Goal: Task Accomplishment & Management: Manage account settings

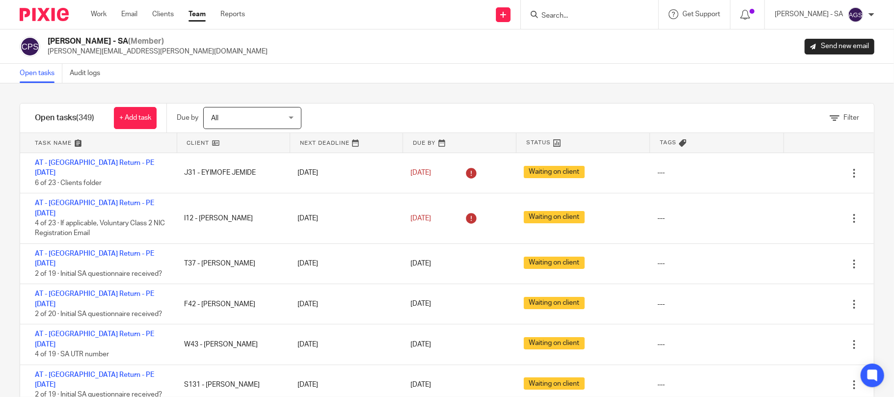
click at [201, 14] on link "Team" at bounding box center [197, 14] width 17 height 10
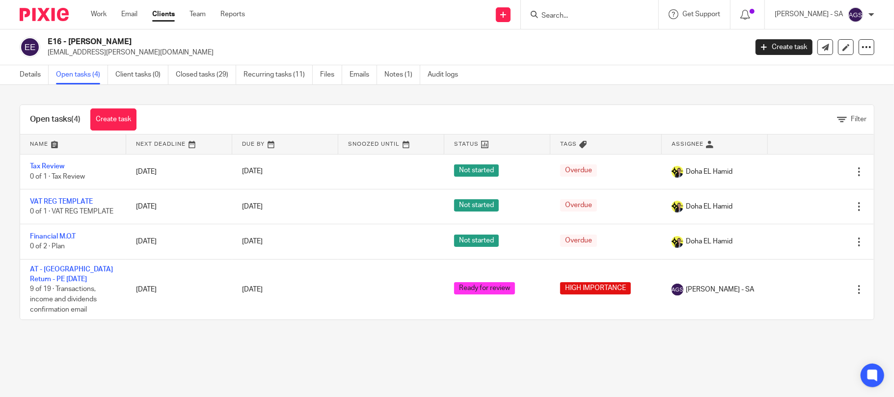
click at [307, 340] on div "Open tasks (4) Create task Filter Name Next Deadline Due By Snoozed Until Statu…" at bounding box center [447, 212] width 894 height 255
click at [584, 374] on main "E16 - MARCIA ELLIOTT marciaj.elliott@gmail.com Create task Update from Companie…" at bounding box center [447, 198] width 894 height 397
click at [558, 65] on div "E16 - MARCIA ELLIOTT marciaj.elliott@gmail.com Create task Update from Companie…" at bounding box center [447, 47] width 894 height 36
click at [307, 33] on div "E16 - MARCIA ELLIOTT marciaj.elliott@gmail.com Create task Update from Companie…" at bounding box center [447, 47] width 894 height 36
click at [285, 51] on p "marciaj.elliott@gmail.com" at bounding box center [394, 53] width 693 height 10
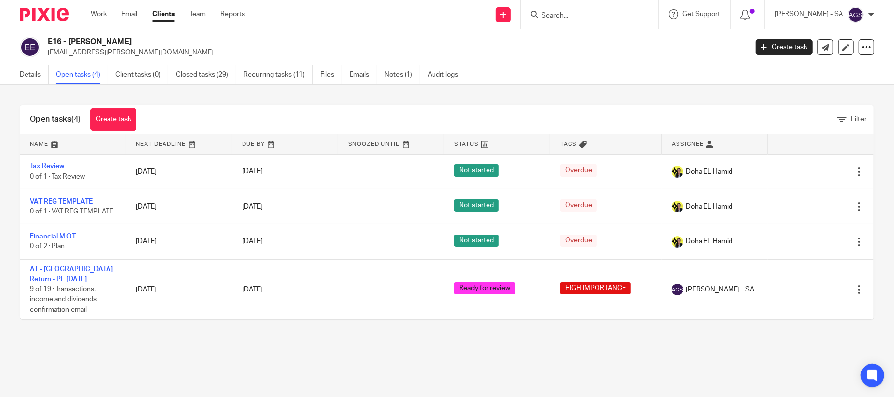
click at [143, 340] on div "Open tasks (4) Create task Filter Name Next Deadline Due By Snoozed Until Statu…" at bounding box center [447, 212] width 894 height 255
click at [214, 48] on p "marciaj.elliott@gmail.com" at bounding box center [394, 53] width 693 height 10
click at [230, 44] on h2 "E16 - [PERSON_NAME]" at bounding box center [325, 42] width 555 height 10
click at [106, 340] on div "Open tasks (4) Create task Filter Name Next Deadline Due By Snoozed Until Statu…" at bounding box center [447, 212] width 894 height 255
click at [179, 35] on div "E16 - MARCIA ELLIOTT marciaj.elliott@gmail.com Create task Update from Companie…" at bounding box center [447, 47] width 894 height 36
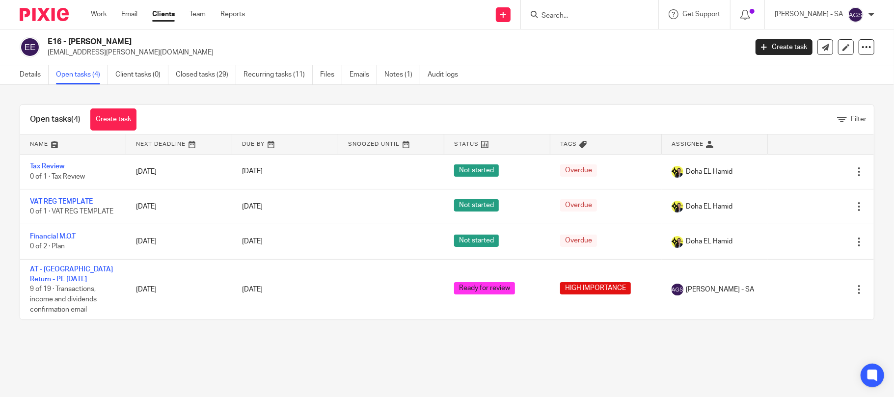
click at [194, 366] on main "E16 - MARCIA ELLIOTT marciaj.elliott@gmail.com Create task Update from Companie…" at bounding box center [447, 198] width 894 height 397
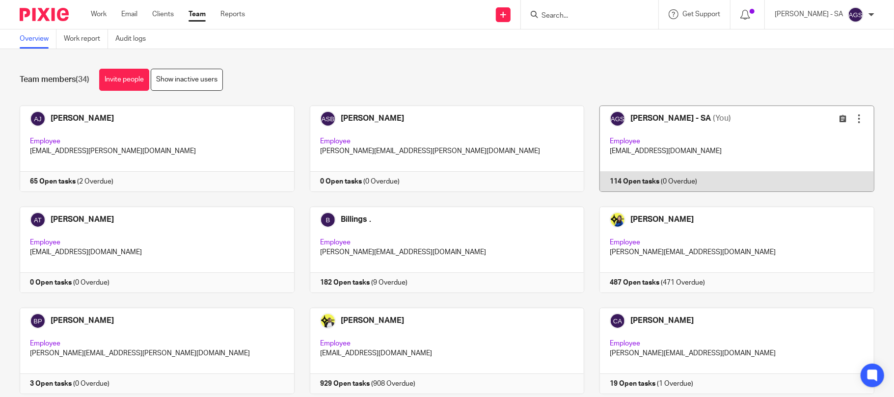
click at [678, 167] on link at bounding box center [729, 149] width 290 height 86
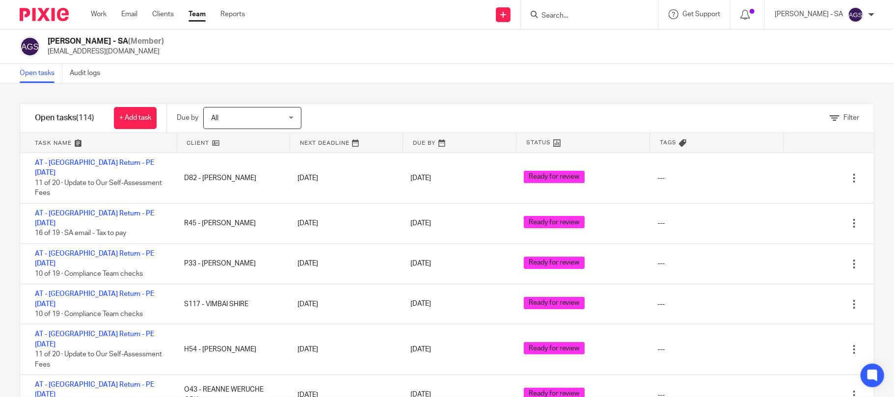
click at [269, 59] on div "[PERSON_NAME] - SA (Member) [EMAIL_ADDRESS][DOMAIN_NAME]" at bounding box center [447, 46] width 894 height 34
click at [830, 117] on icon at bounding box center [835, 118] width 10 height 10
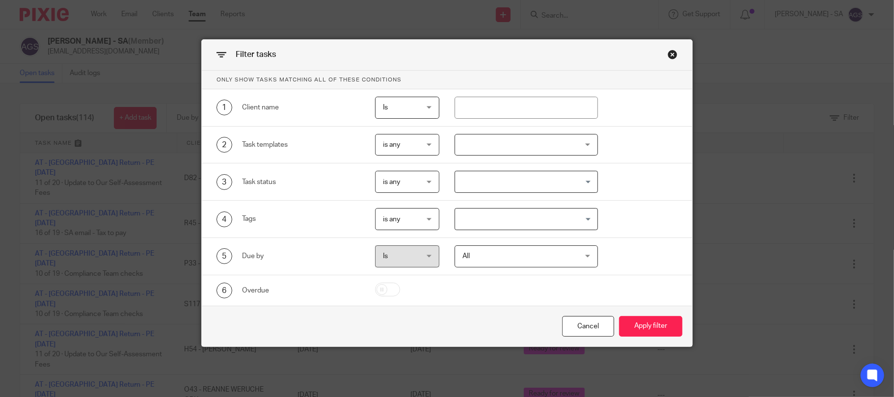
click at [465, 176] on input "Search for option" at bounding box center [524, 181] width 136 height 17
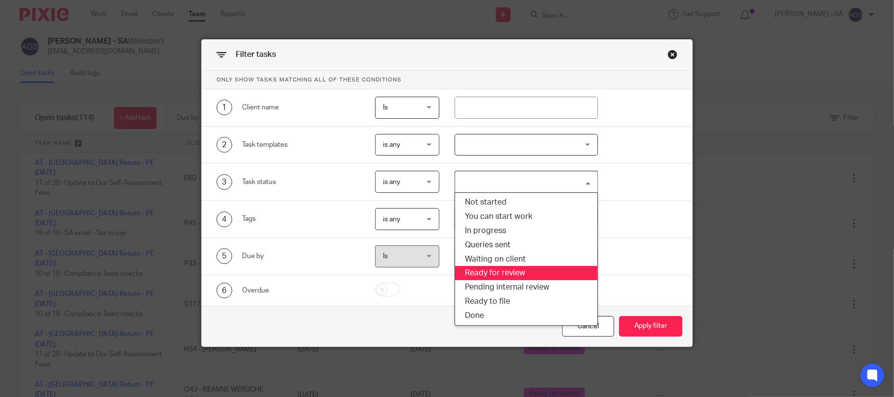
click at [486, 277] on li "Ready for review" at bounding box center [526, 273] width 142 height 14
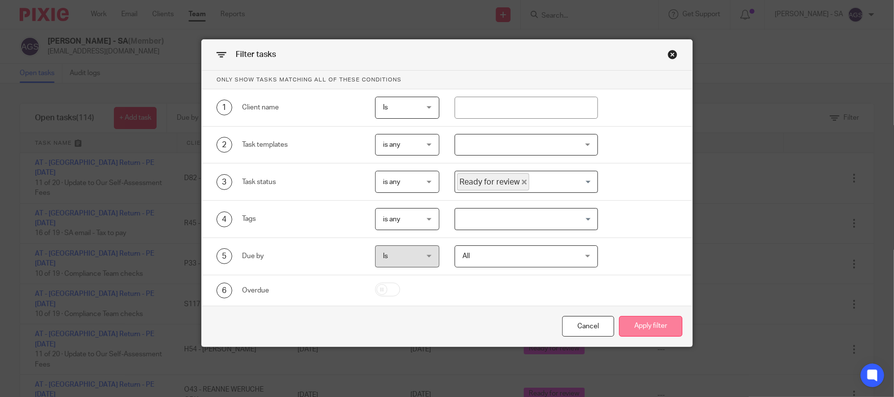
click at [641, 328] on button "Apply filter" at bounding box center [650, 326] width 63 height 21
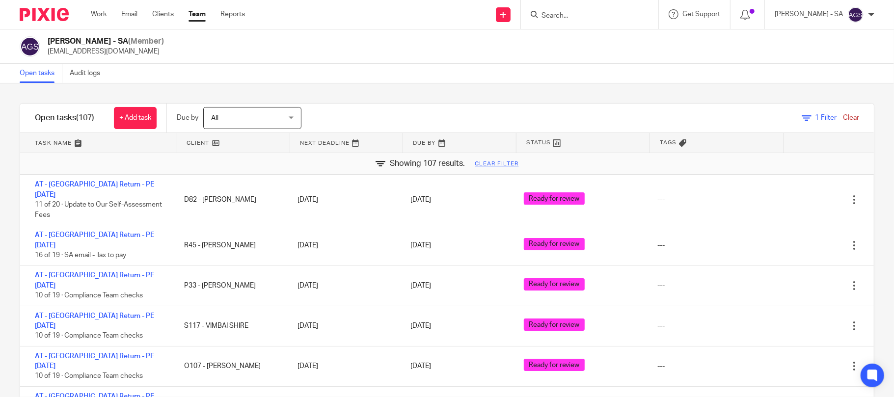
click at [493, 63] on div "Anjali Gamit - SA (Member) anjali.gamit@confiancebizsol.in" at bounding box center [447, 46] width 894 height 34
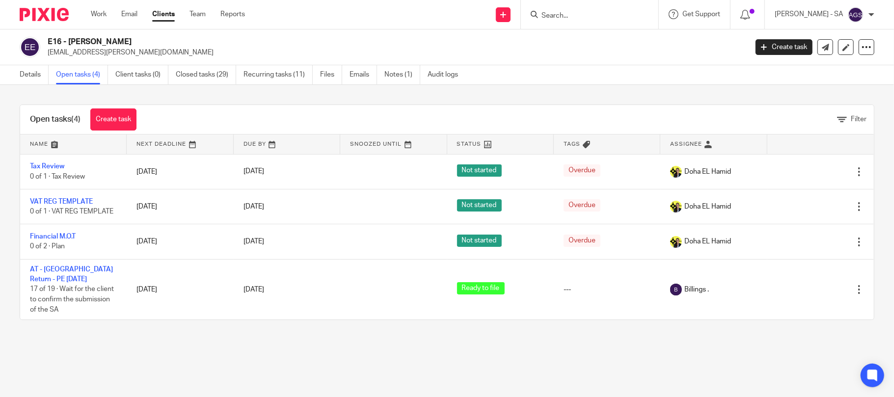
click at [275, 376] on main "E16 - [PERSON_NAME] [EMAIL_ADDRESS][PERSON_NAME][DOMAIN_NAME] Create task Updat…" at bounding box center [447, 198] width 894 height 397
click at [128, 350] on main "E16 - [PERSON_NAME] [EMAIL_ADDRESS][PERSON_NAME][DOMAIN_NAME] Create task Updat…" at bounding box center [447, 198] width 894 height 397
click at [346, 38] on h2 "E16 - [PERSON_NAME]" at bounding box center [325, 42] width 555 height 10
click at [199, 49] on p "[EMAIL_ADDRESS][PERSON_NAME][DOMAIN_NAME]" at bounding box center [394, 53] width 693 height 10
drag, startPoint x: 137, startPoint y: 42, endPoint x: 68, endPoint y: 37, distance: 69.9
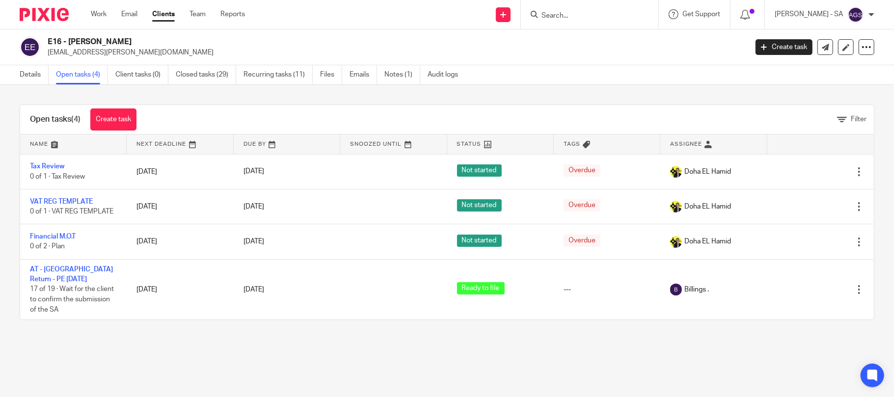
click at [68, 37] on h2 "E16 - [PERSON_NAME]" at bounding box center [325, 42] width 555 height 10
click at [85, 40] on h2 "E16 - [PERSON_NAME]" at bounding box center [325, 42] width 555 height 10
click at [116, 38] on h2 "E16 - [PERSON_NAME]" at bounding box center [325, 42] width 555 height 10
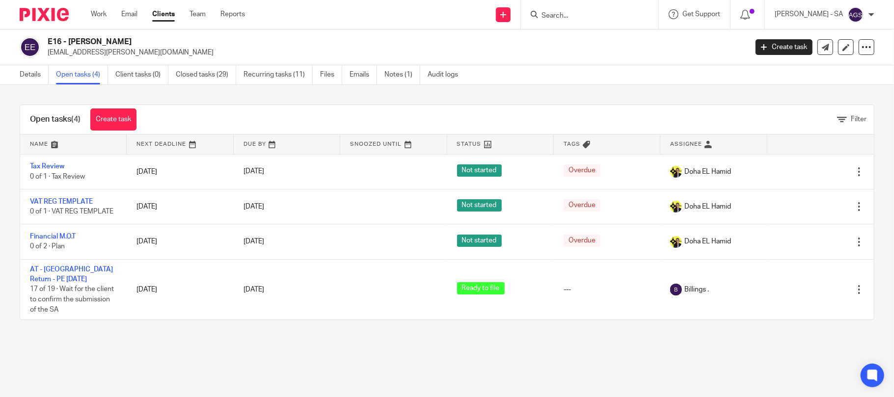
click at [319, 35] on div "E16 - MARCIA ELLIOTT marciaj.elliott@gmail.com Create task Update from Companie…" at bounding box center [447, 47] width 894 height 36
click at [179, 42] on h2 "E16 - [PERSON_NAME]" at bounding box center [325, 42] width 555 height 10
click at [121, 43] on h2 "E16 - [PERSON_NAME]" at bounding box center [325, 42] width 555 height 10
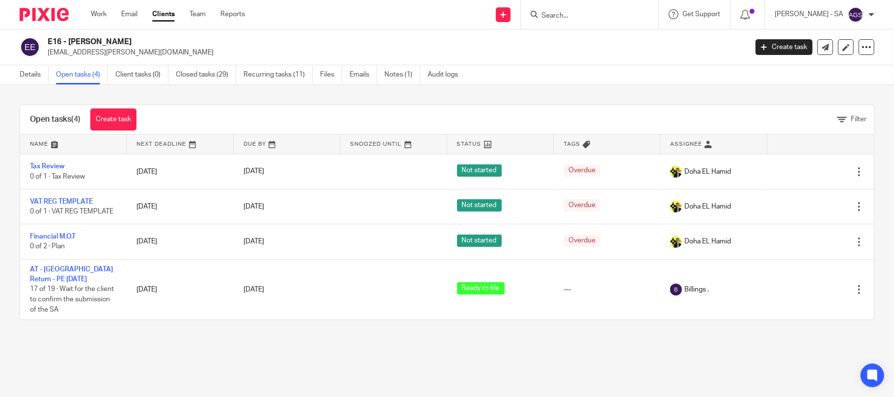
click at [505, 59] on div "E16 - MARCIA ELLIOTT marciaj.elliott@gmail.com Create task Update from Companie…" at bounding box center [447, 47] width 894 height 36
click at [303, 345] on main "E16 - MARCIA ELLIOTT marciaj.elliott@gmail.com Create task Update from Companie…" at bounding box center [447, 198] width 894 height 397
click at [376, 340] on div "Open tasks (4) Create task Filter Name Next Deadline Due By Snoozed Until Statu…" at bounding box center [447, 212] width 894 height 255
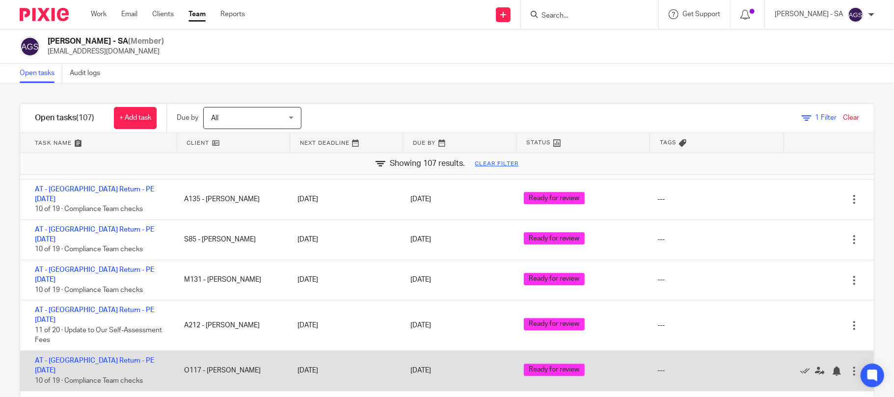
scroll to position [2488, 0]
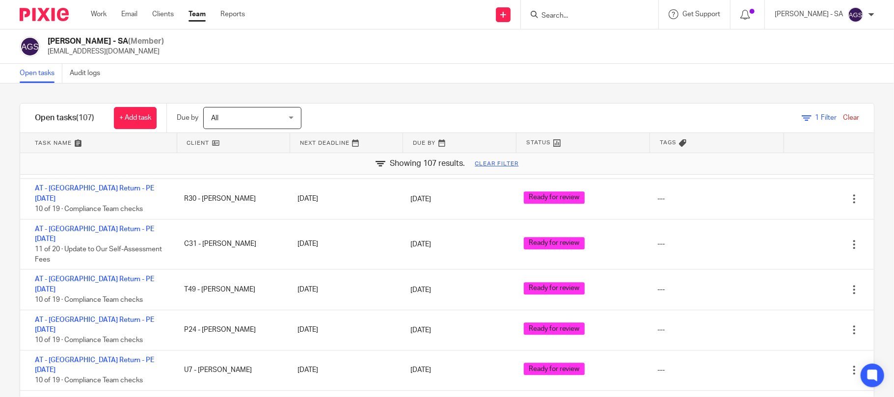
scroll to position [1768, 0]
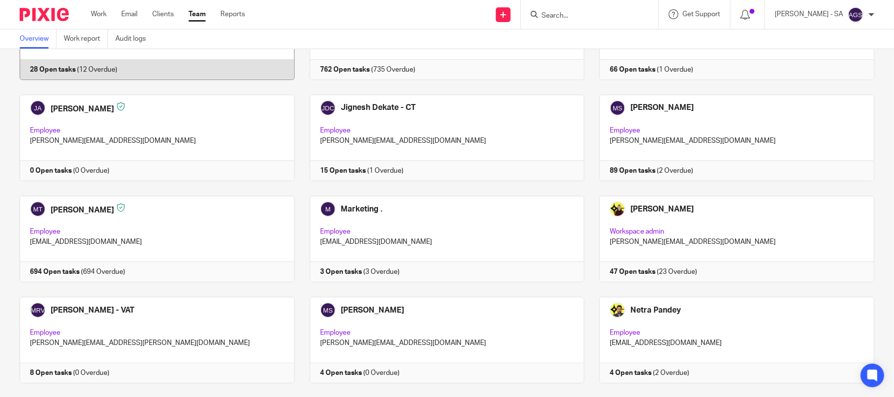
scroll to position [589, 0]
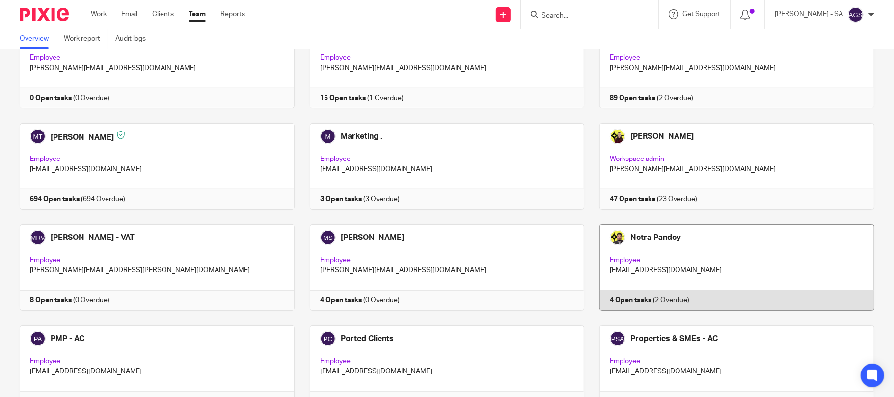
click at [702, 274] on link at bounding box center [729, 267] width 290 height 86
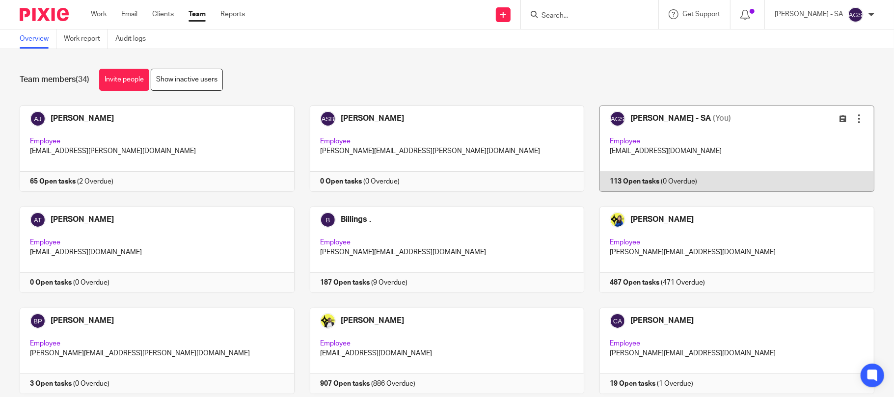
click at [694, 162] on link at bounding box center [729, 149] width 290 height 86
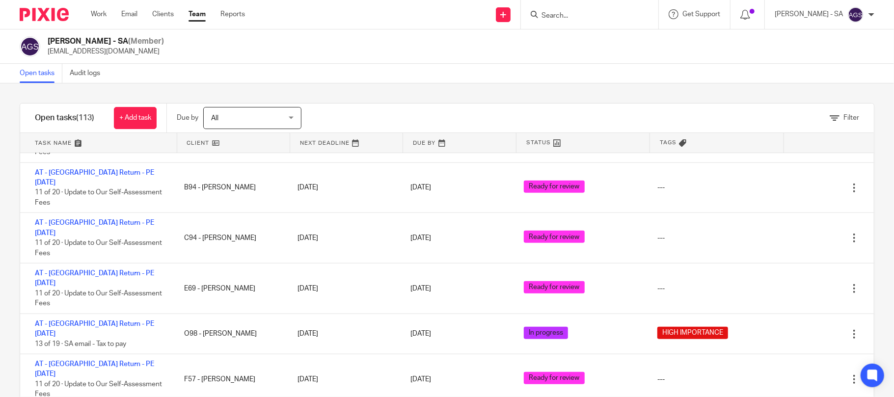
scroll to position [3355, 0]
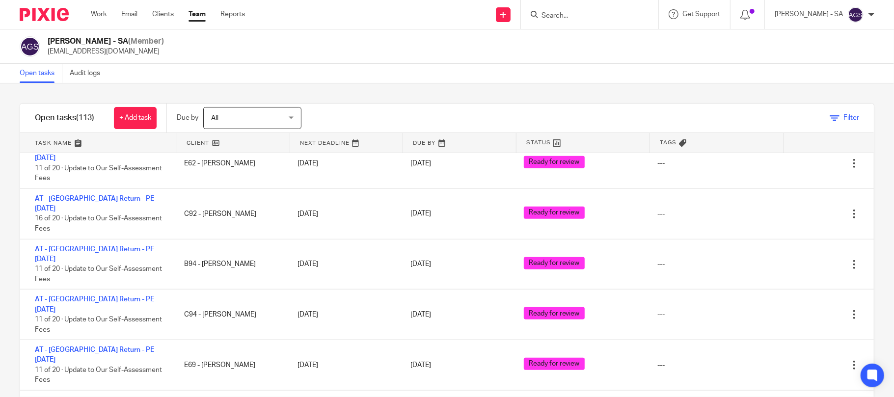
click at [830, 114] on icon at bounding box center [835, 118] width 10 height 10
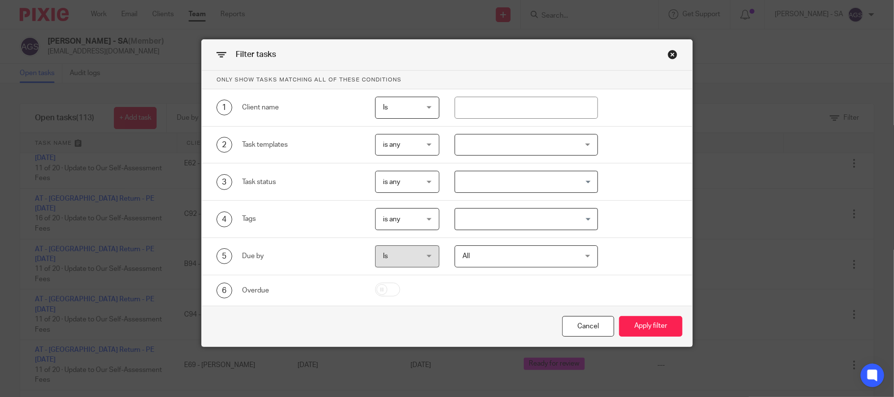
click at [509, 178] on input "Search for option" at bounding box center [524, 181] width 136 height 17
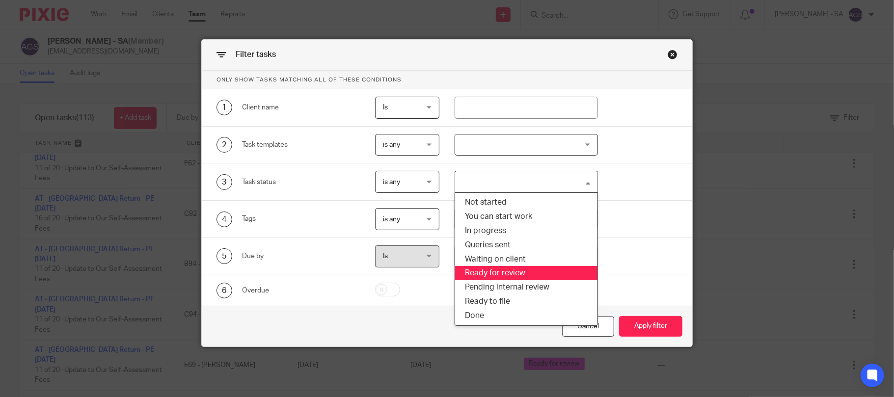
click at [494, 274] on li "Ready for review" at bounding box center [526, 273] width 142 height 14
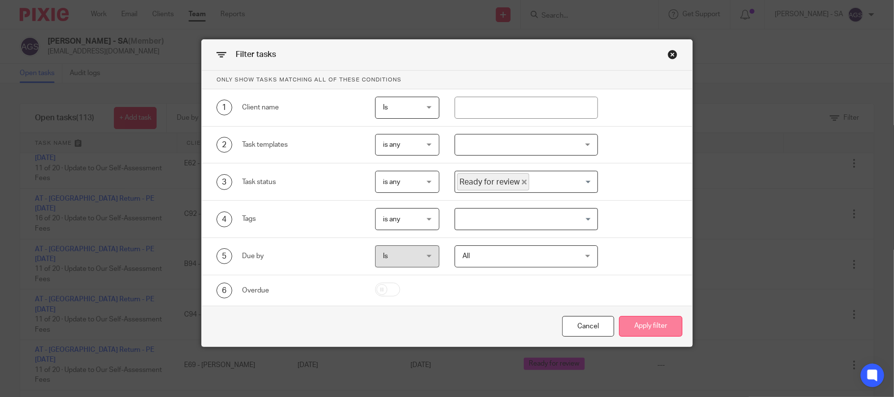
click at [621, 323] on button "Apply filter" at bounding box center [650, 326] width 63 height 21
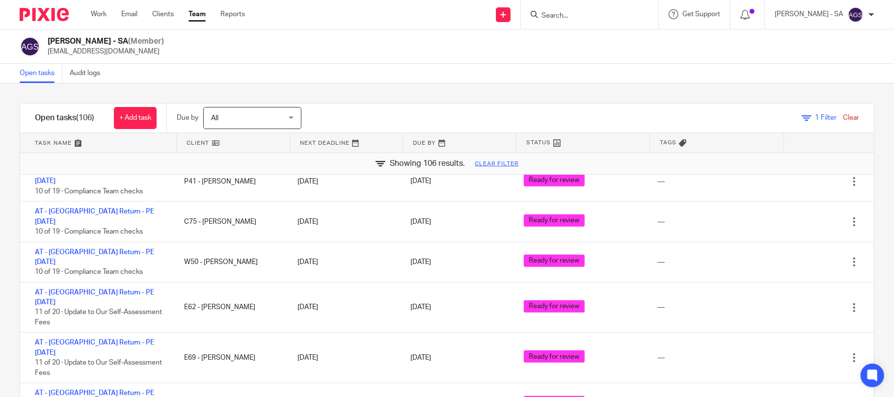
scroll to position [3448, 0]
